Goal: Task Accomplishment & Management: Use online tool/utility

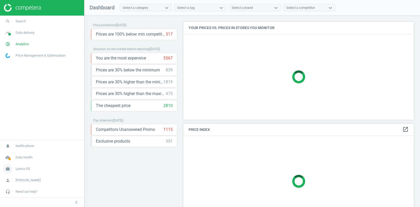
scroll to position [98, 231]
click at [28, 32] on span "Data delivery" at bounding box center [25, 32] width 19 height 5
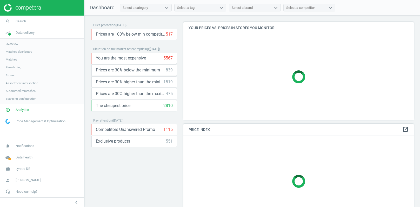
click at [12, 59] on span "Matches" at bounding box center [11, 59] width 11 height 4
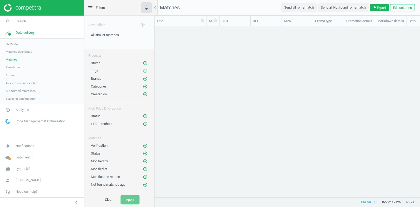
scroll to position [0, 0]
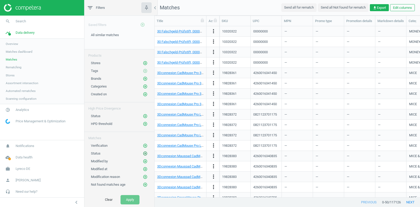
click at [144, 151] on icon "add_circle_outline" at bounding box center [145, 153] width 5 height 5
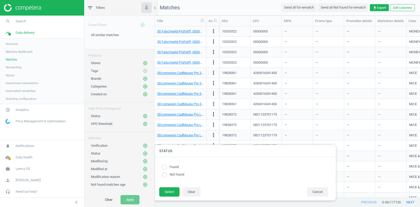
click at [166, 167] on input "radio" at bounding box center [164, 167] width 5 height 5
radio input "true"
click at [168, 192] on button "Select" at bounding box center [169, 191] width 20 height 9
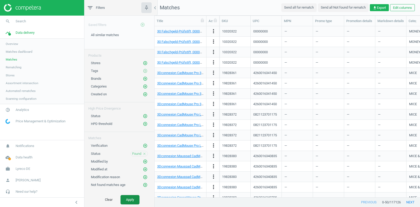
click at [131, 202] on button "Apply" at bounding box center [130, 199] width 19 height 9
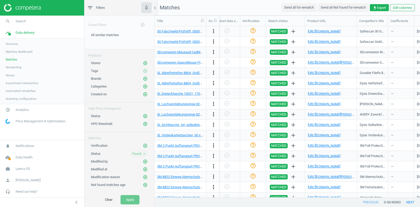
scroll to position [0, 619]
click at [191, 31] on link "30 Falschgeld-Prüfstift, 00000000" at bounding box center [182, 31] width 50 height 4
click at [326, 30] on link "[URL][DOMAIN_NAME]" at bounding box center [324, 31] width 33 height 4
